Goal: Information Seeking & Learning: Learn about a topic

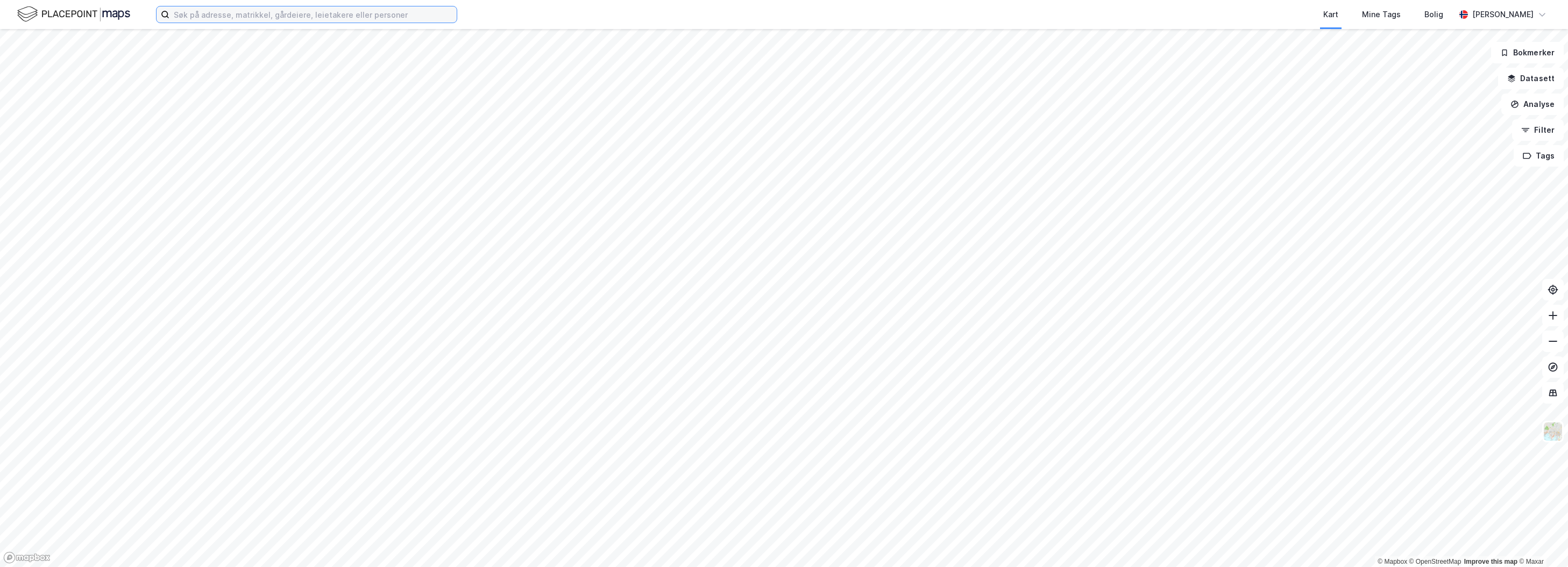
click at [265, 18] on input at bounding box center [313, 15] width 287 height 16
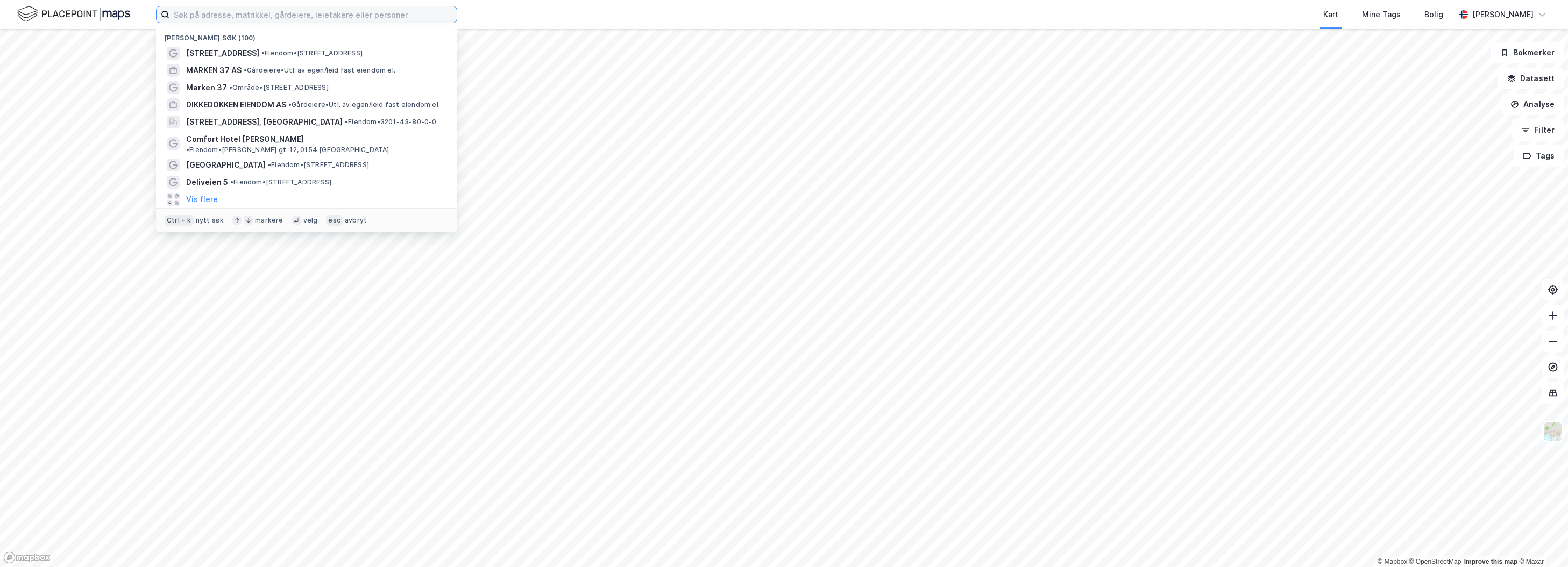
click at [240, 16] on input at bounding box center [313, 15] width 287 height 16
click at [326, 9] on input at bounding box center [313, 15] width 287 height 16
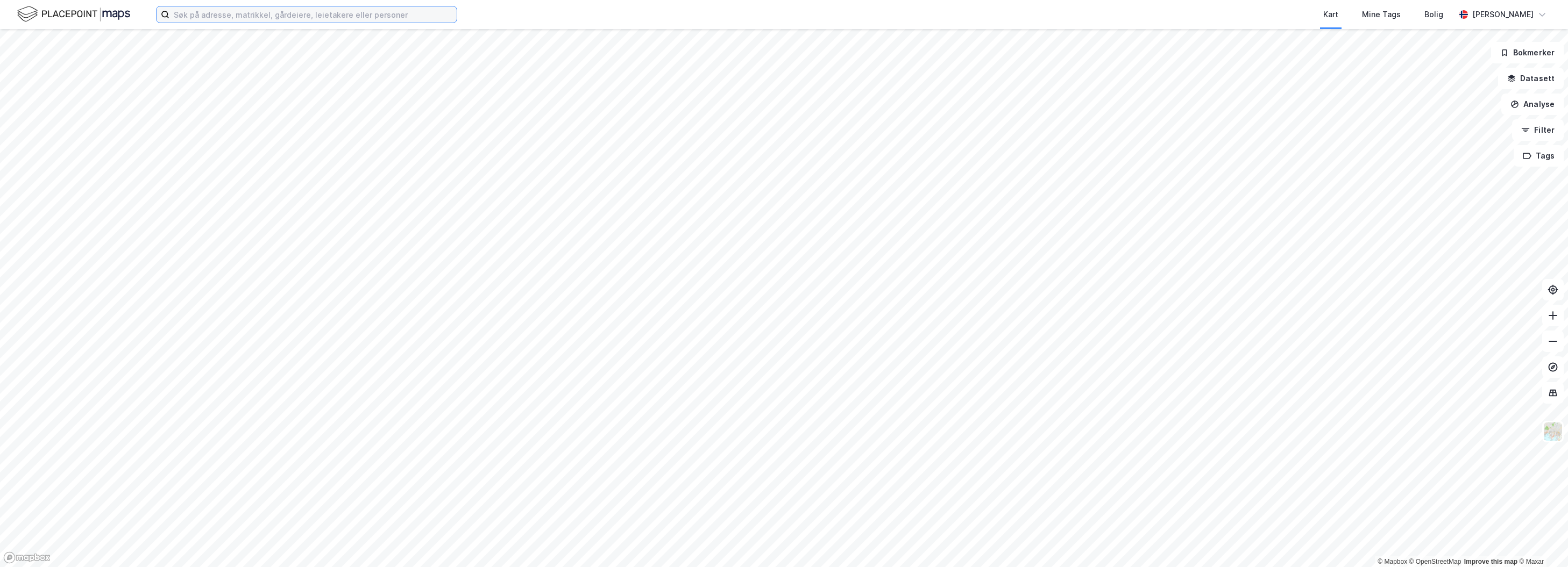
click at [325, 18] on input at bounding box center [313, 15] width 287 height 16
type input "f"
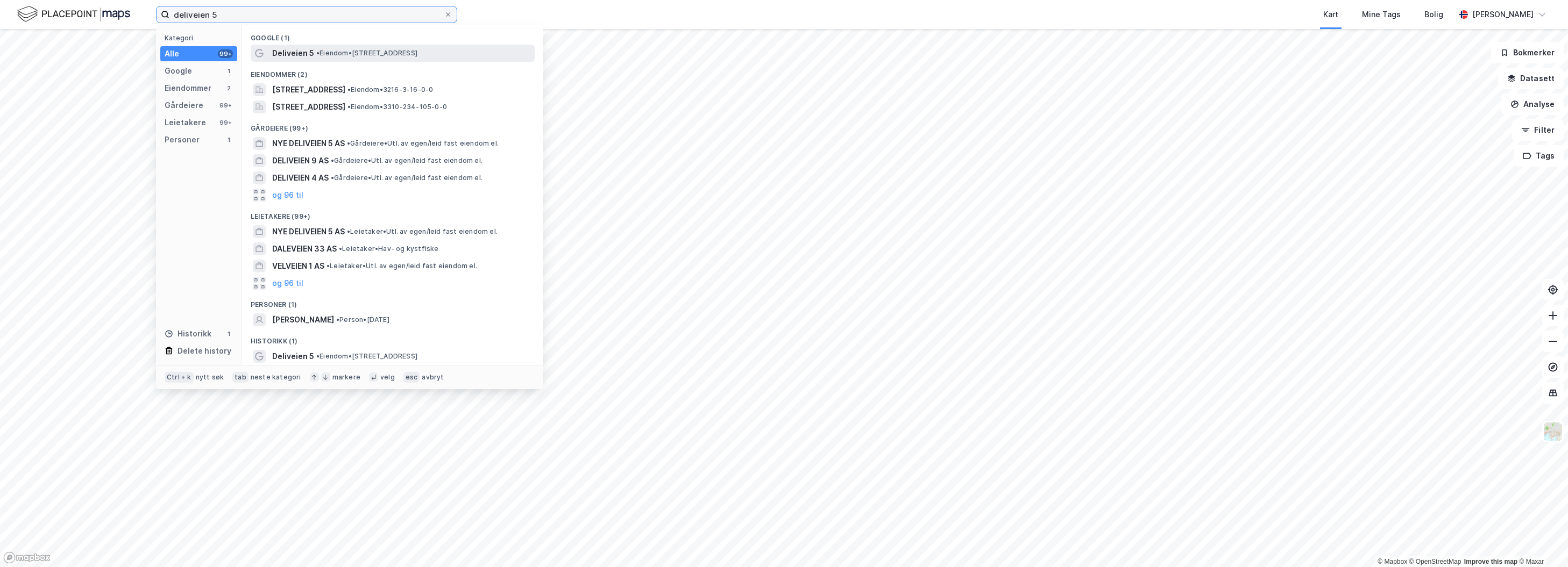
type input "deliveien 5"
click at [331, 54] on span "• Eiendom • [STREET_ADDRESS]" at bounding box center [367, 53] width 101 height 9
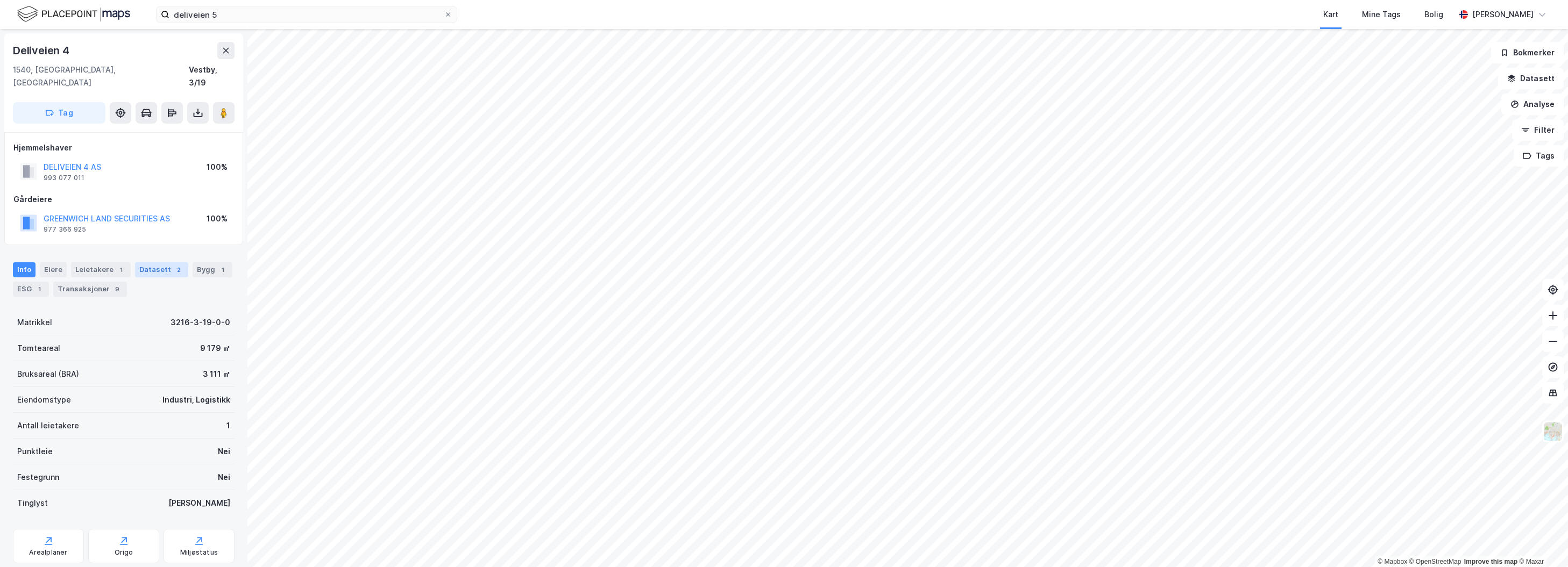
click at [158, 262] on div "Datasett 2" at bounding box center [161, 270] width 53 height 15
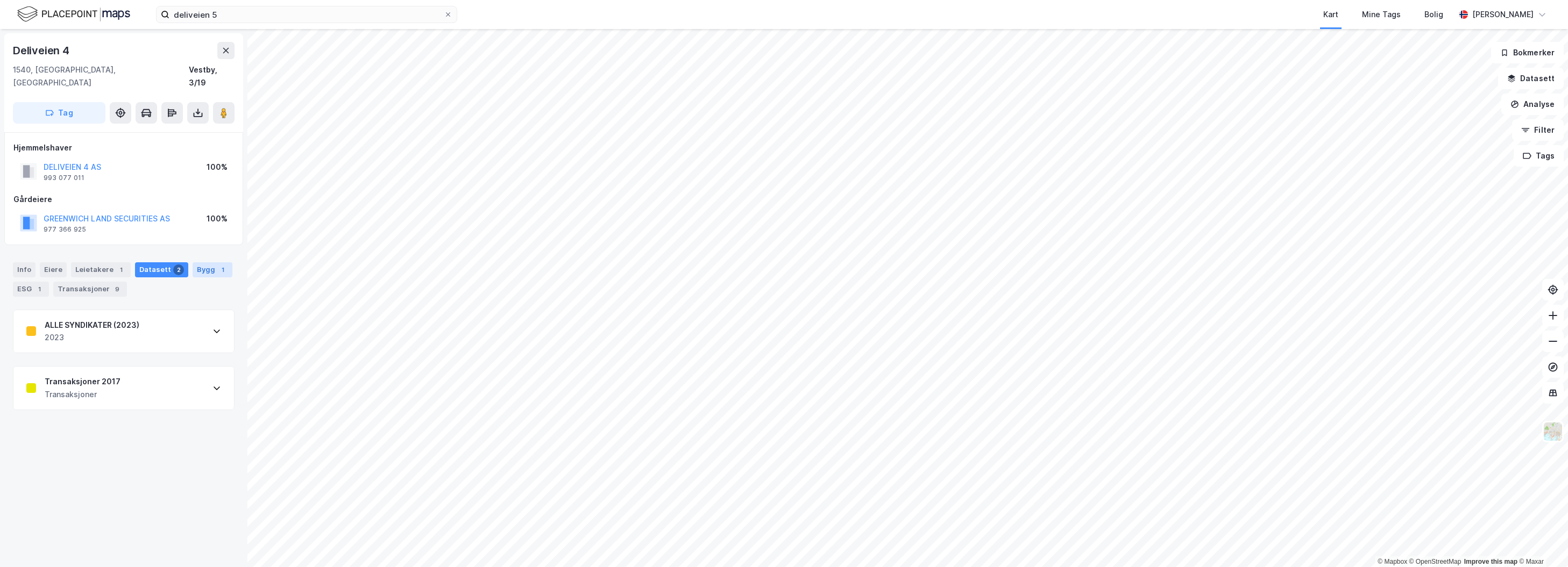
click at [203, 262] on div "Bygg 1" at bounding box center [212, 270] width 40 height 15
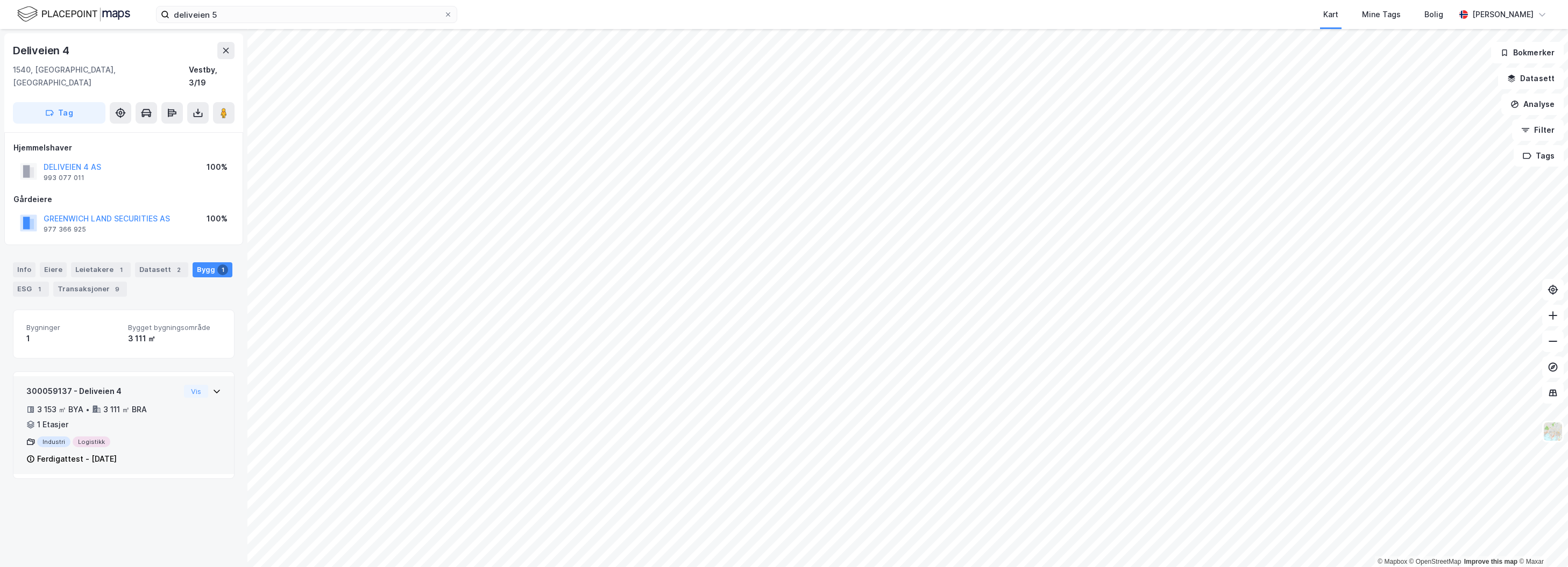
click at [162, 405] on div "3 153 ㎡ BYA • 3 111 ㎡ BRA • 1 Etasjer" at bounding box center [103, 417] width 153 height 28
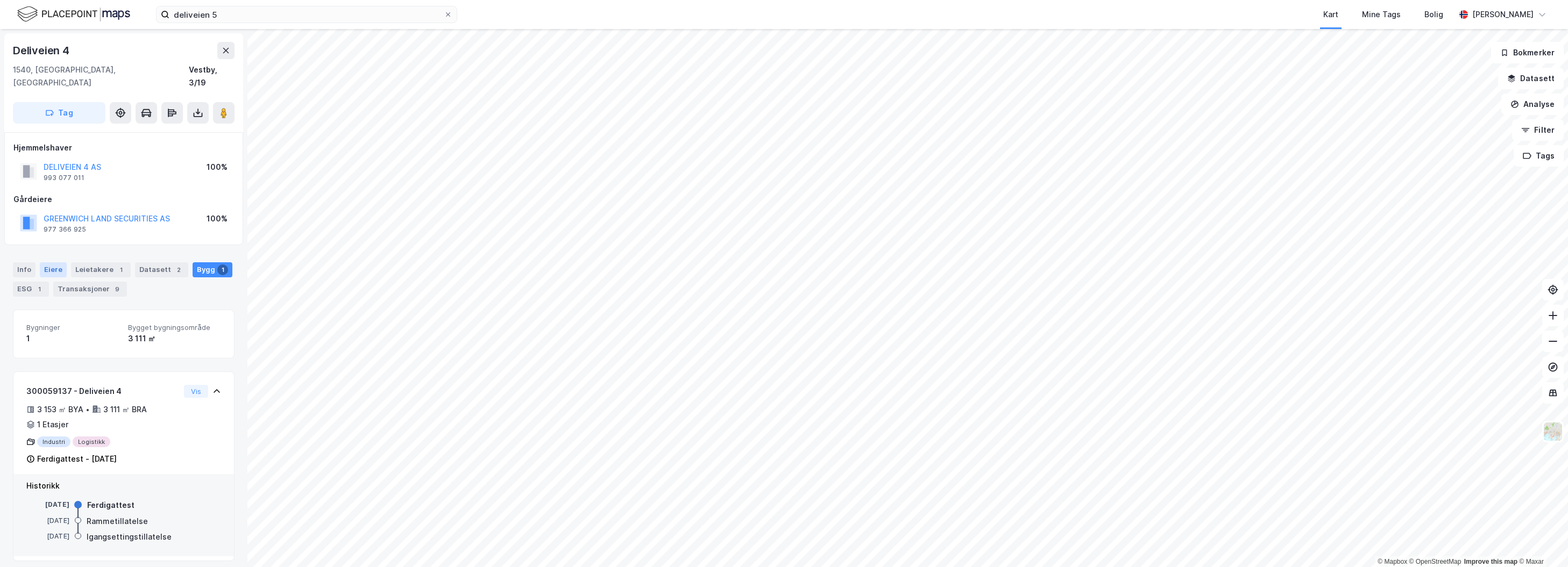
click at [54, 262] on div "Eiere" at bounding box center [53, 270] width 27 height 15
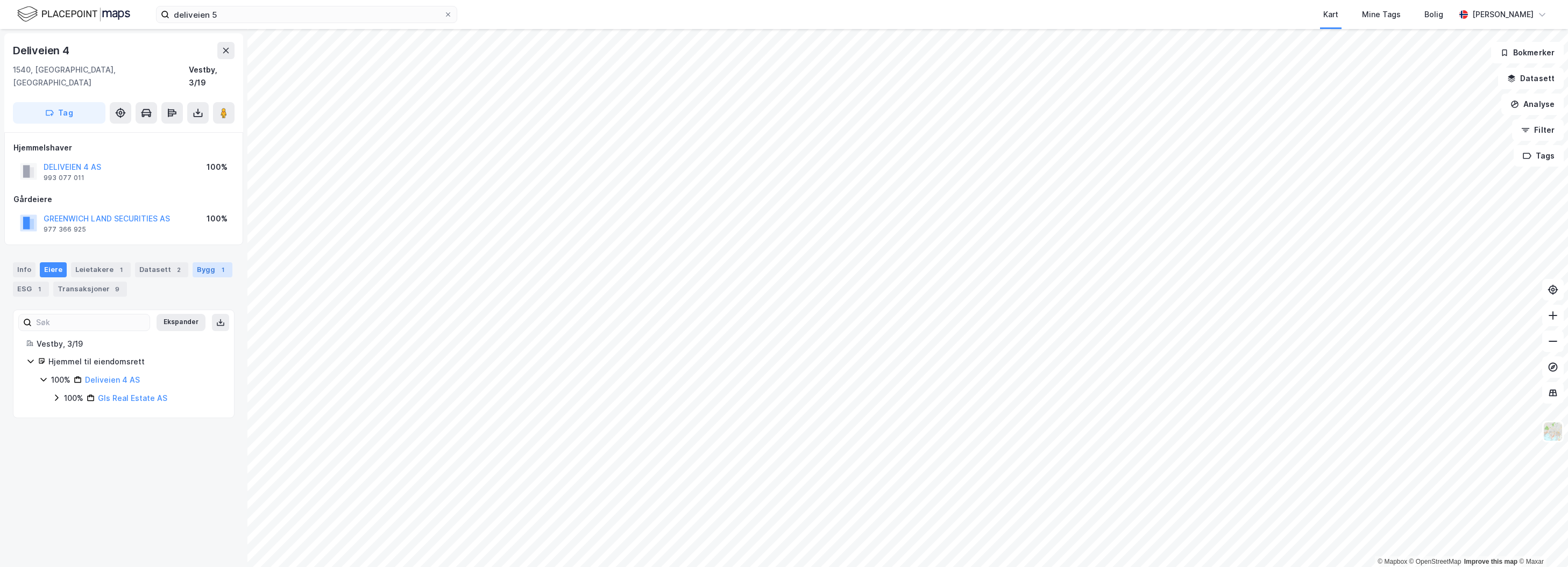
click at [217, 265] on div "1" at bounding box center [223, 270] width 11 height 11
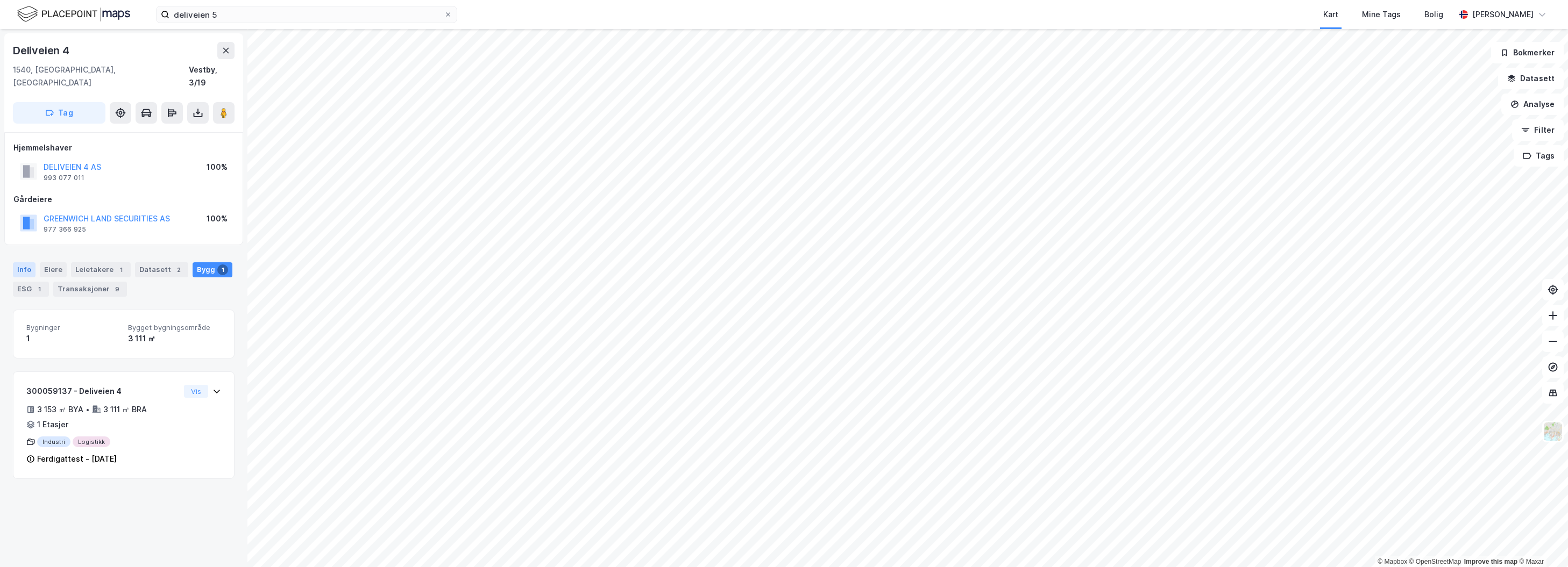
click at [31, 262] on div "Info" at bounding box center [24, 270] width 23 height 15
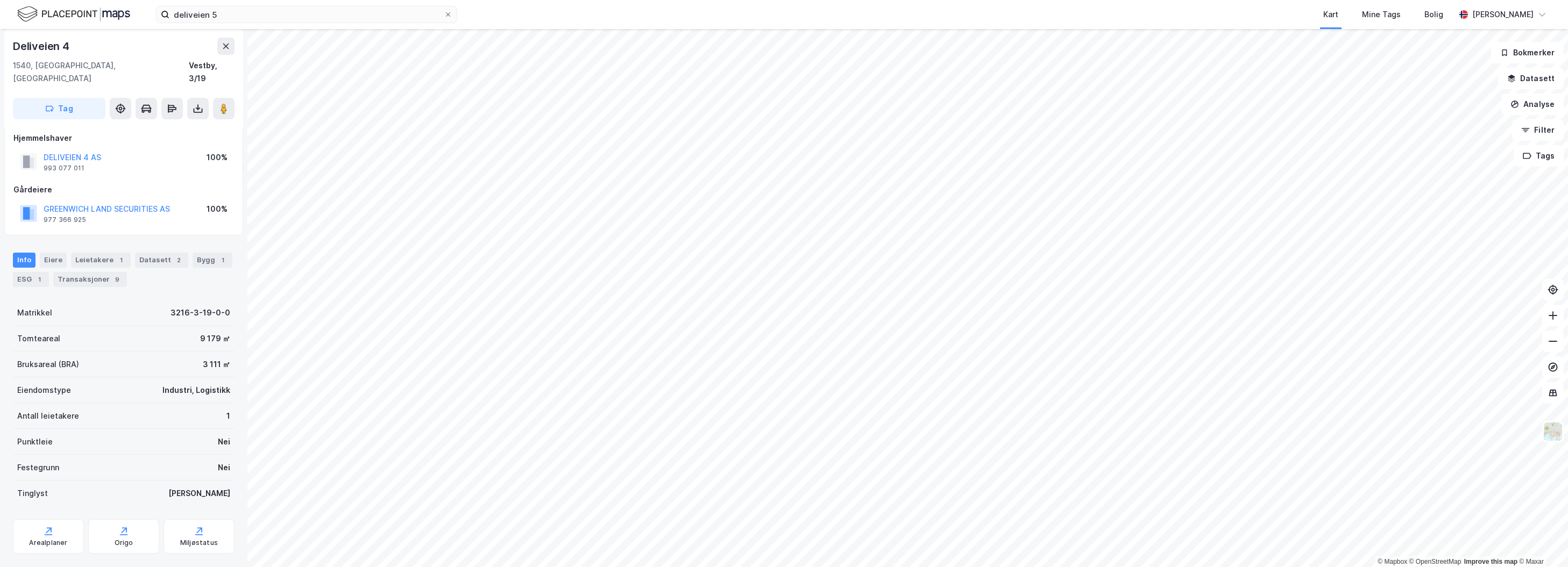
scroll to position [18, 0]
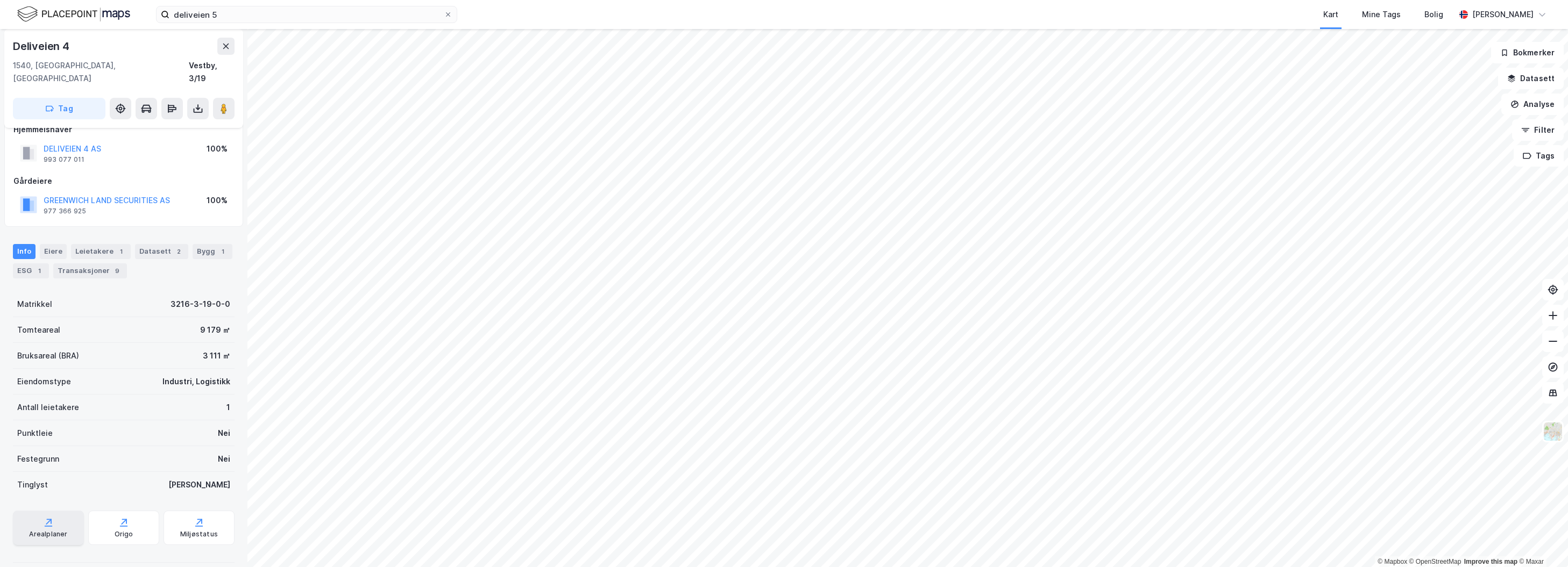
click at [70, 513] on div "Arealplaner" at bounding box center [48, 528] width 71 height 35
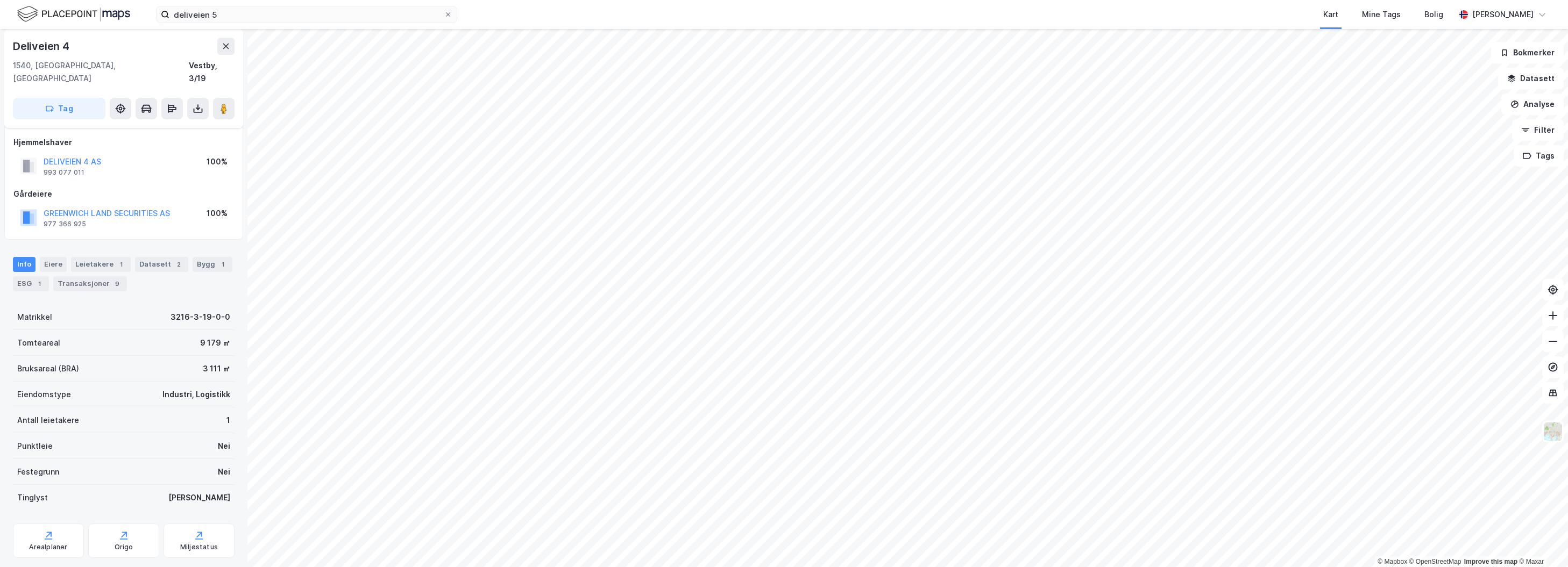
scroll to position [0, 0]
click at [140, 538] on div "Origo" at bounding box center [124, 546] width 71 height 35
